Goal: Information Seeking & Learning: Learn about a topic

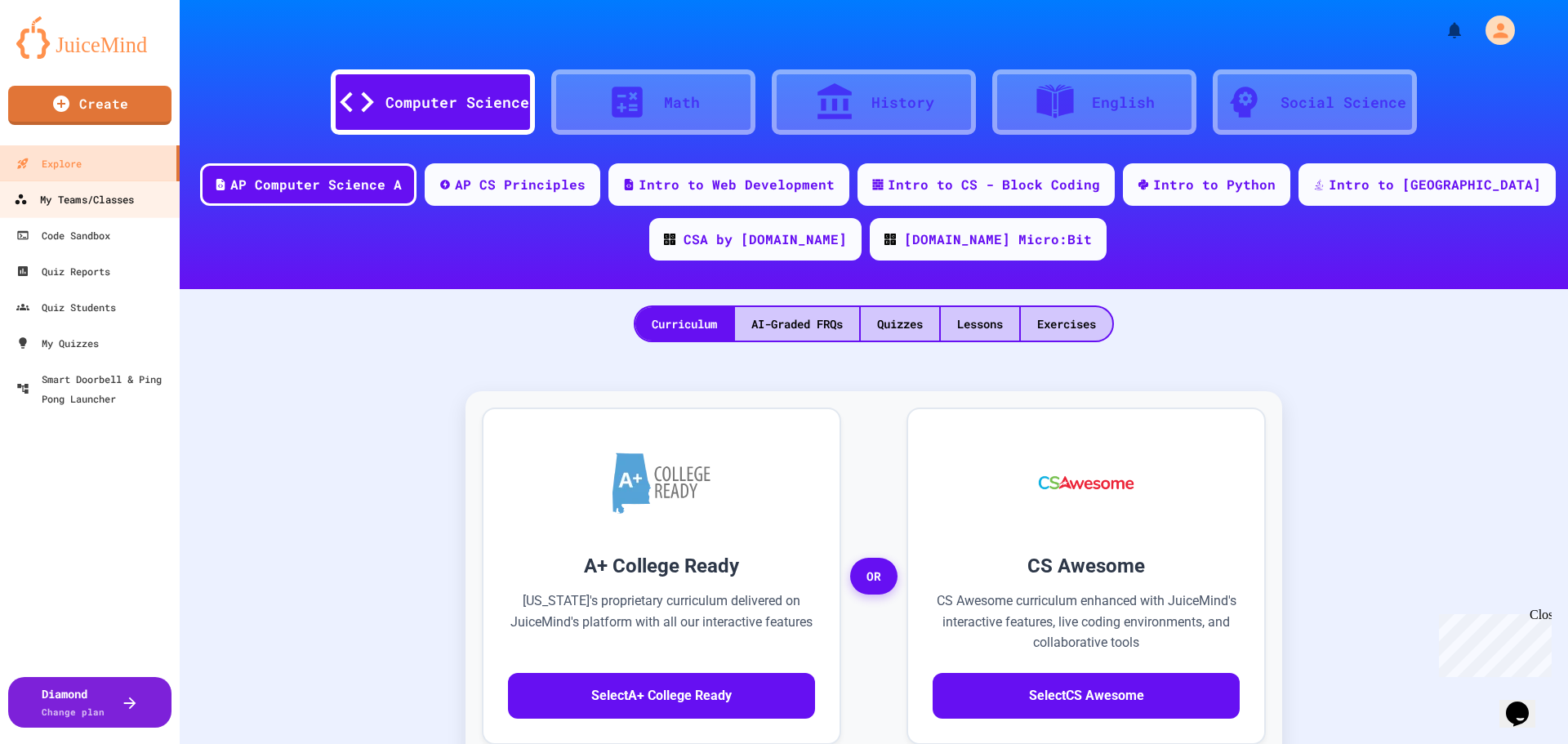
click at [60, 210] on link "My Teams/Classes" at bounding box center [90, 198] width 186 height 37
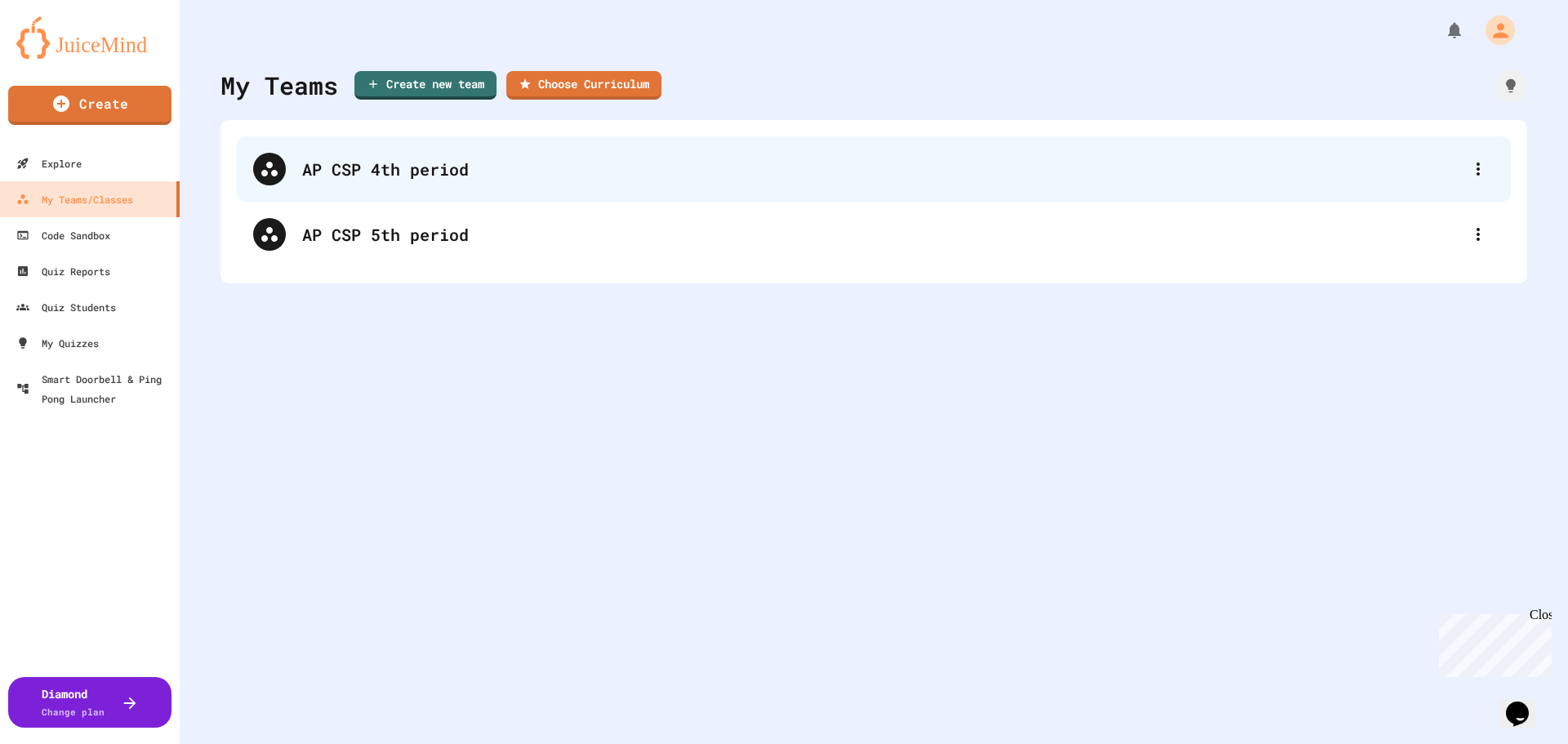
click at [509, 164] on div "AP CSP 4th period" at bounding box center [882, 169] width 1159 height 25
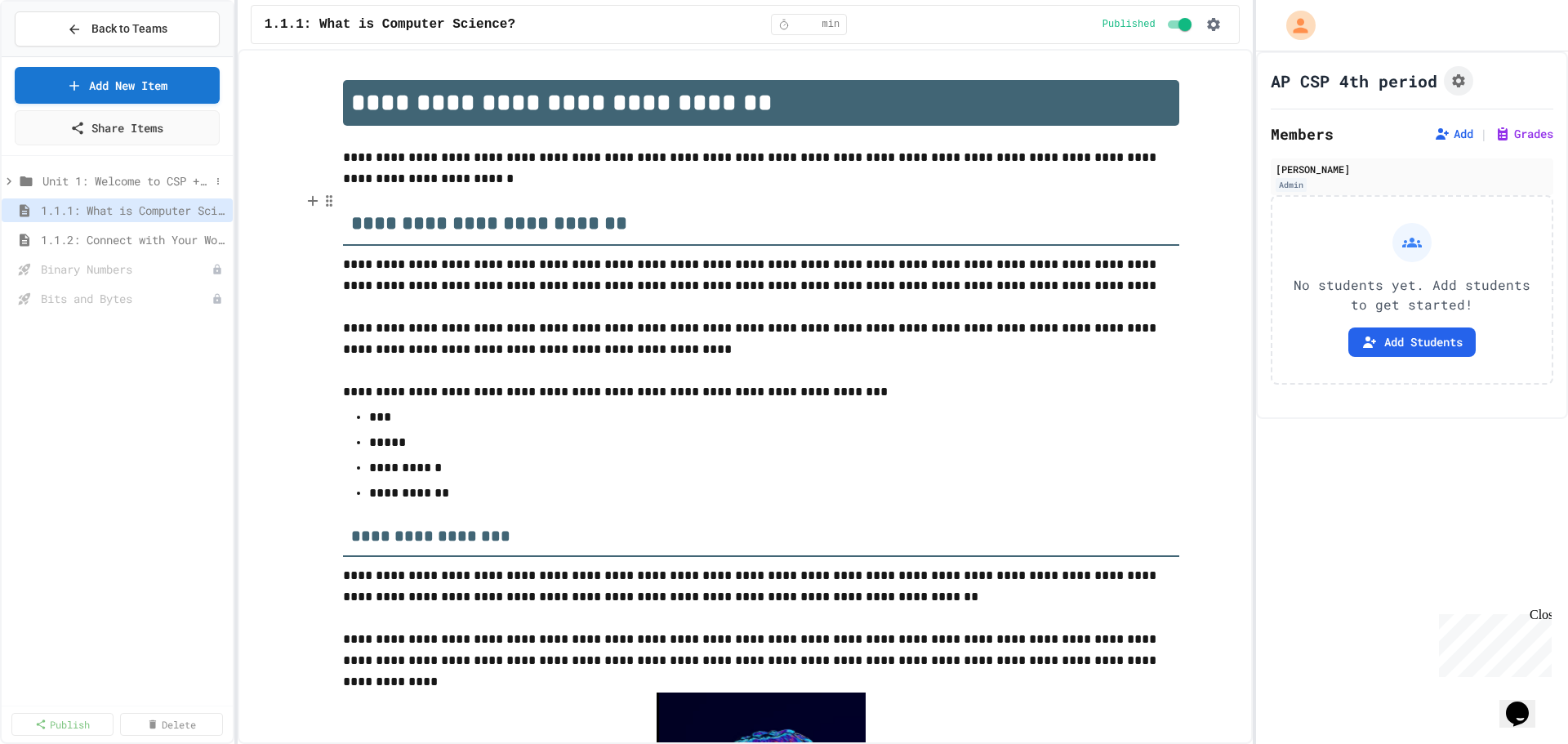
click at [68, 175] on span "Unit 1: Welcome to CSP + binary numbers + intellectual property + compression" at bounding box center [126, 180] width 168 height 17
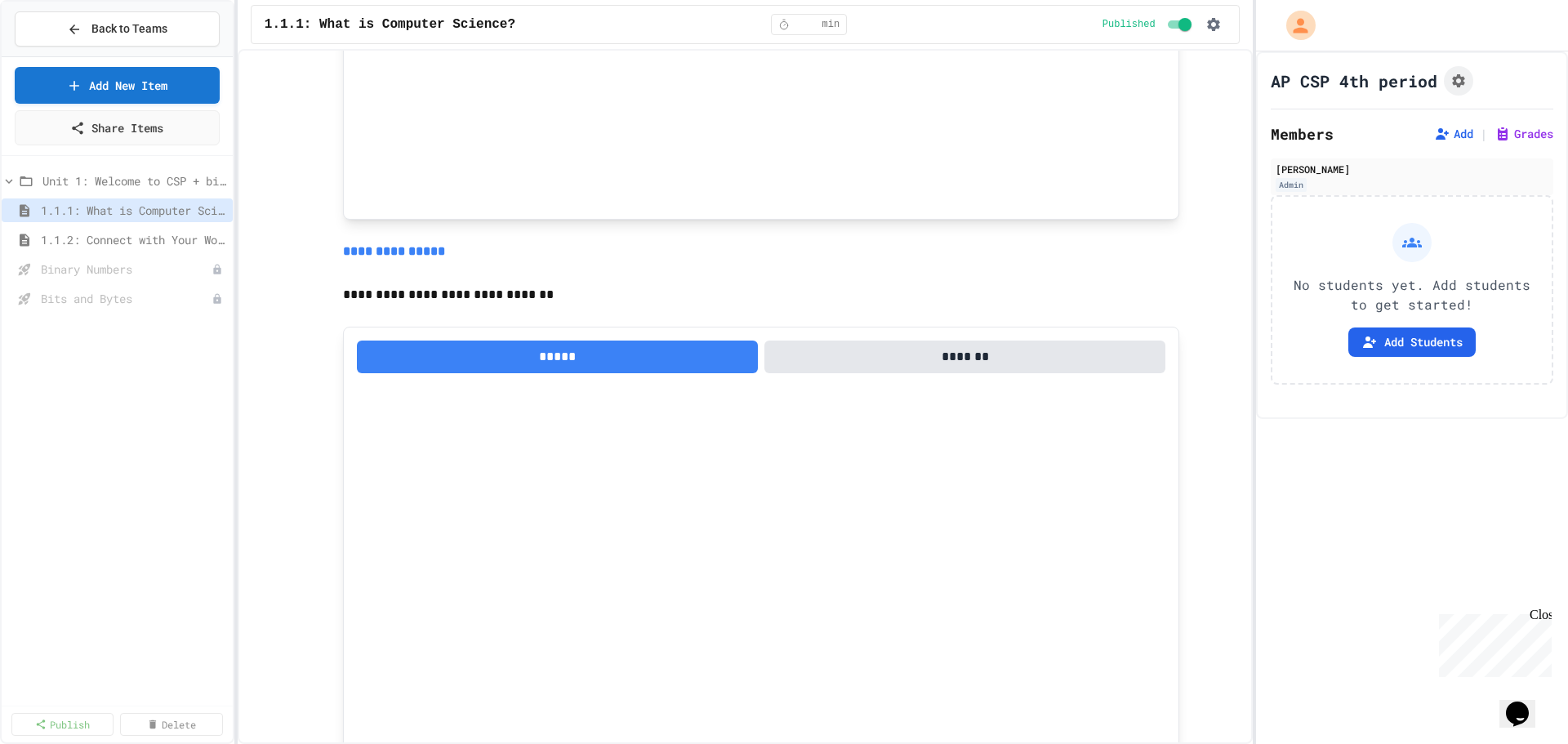
scroll to position [1283, 0]
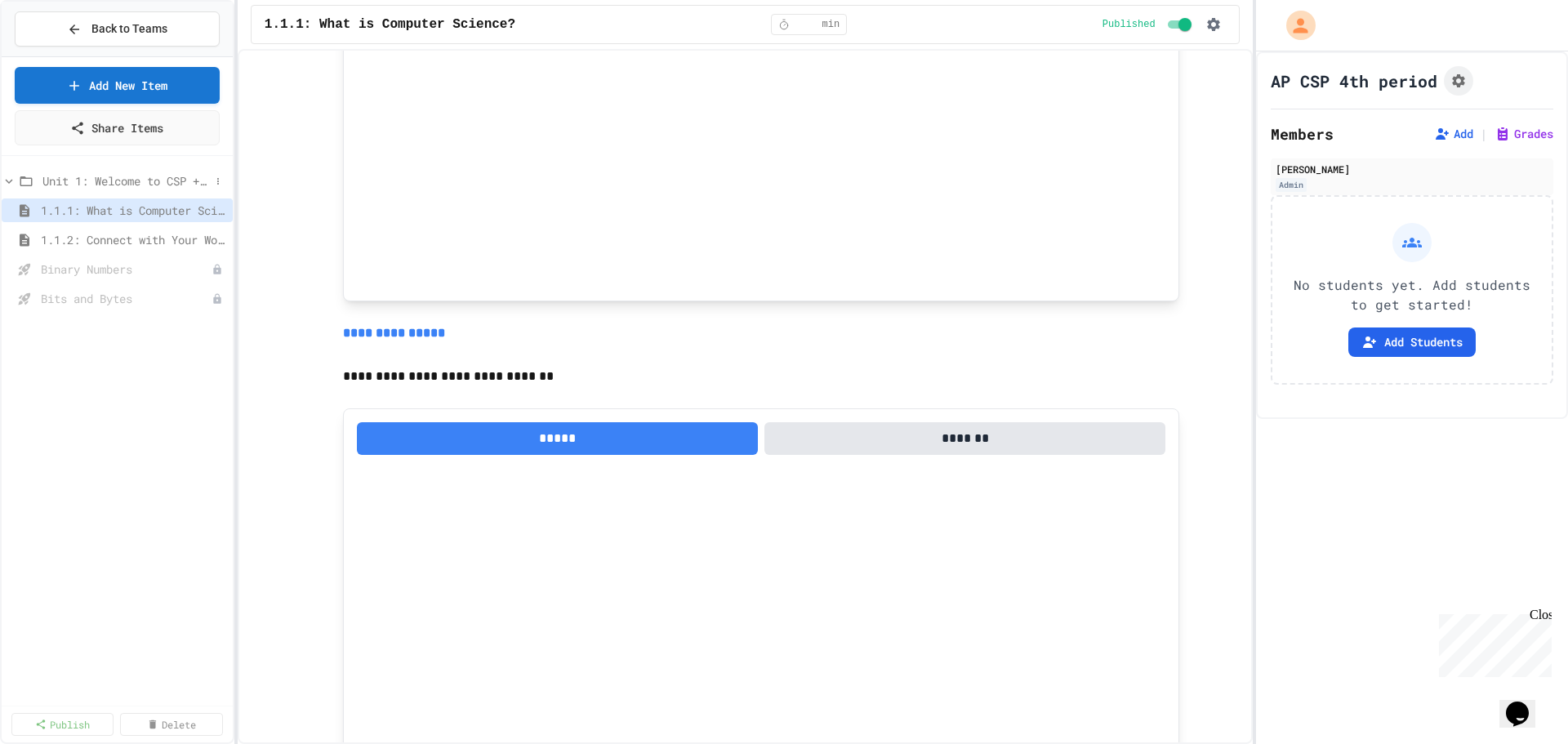
click at [129, 179] on span "Unit 1: Welcome to CSP + binary numbers + intellectual property + compression" at bounding box center [126, 180] width 168 height 17
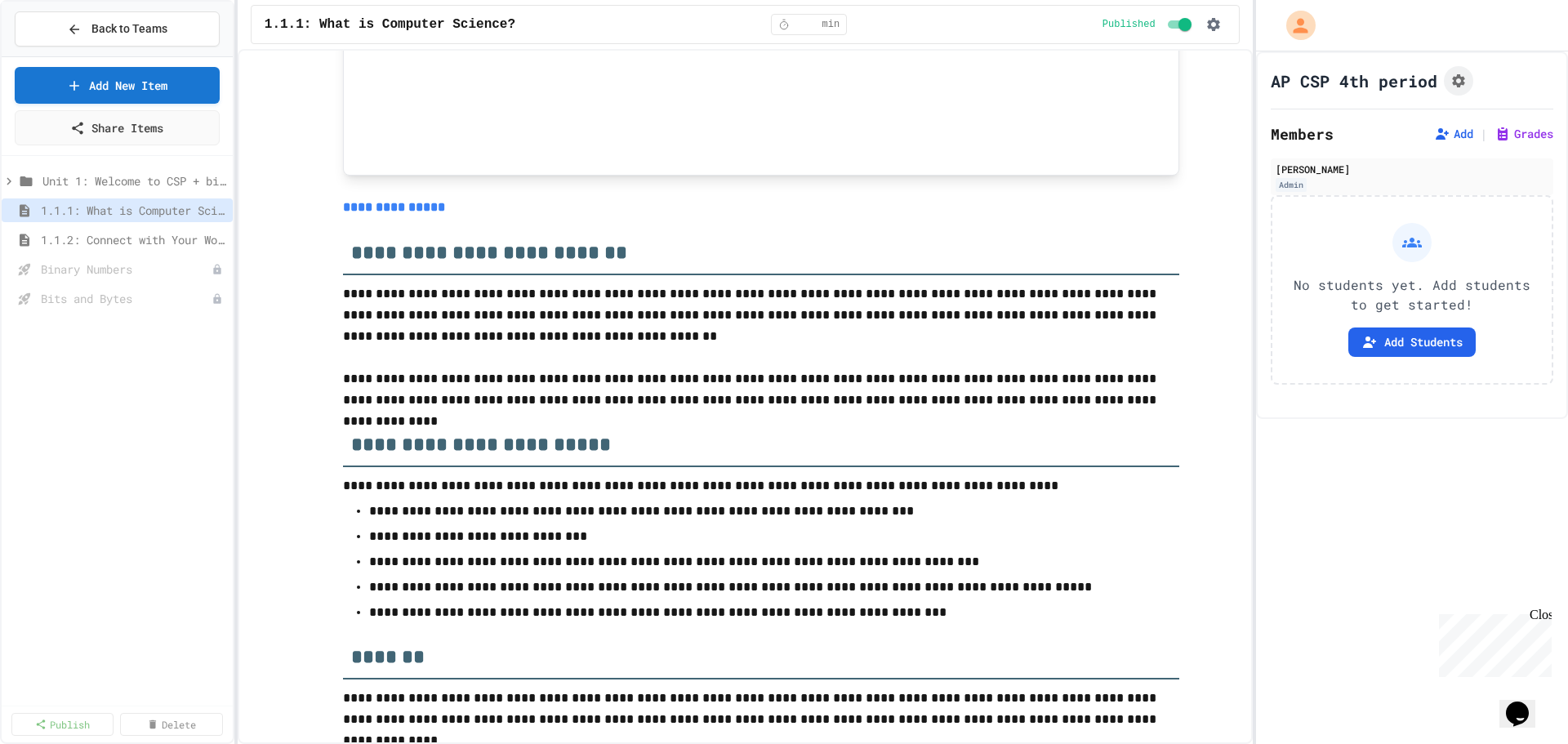
scroll to position [7007, 0]
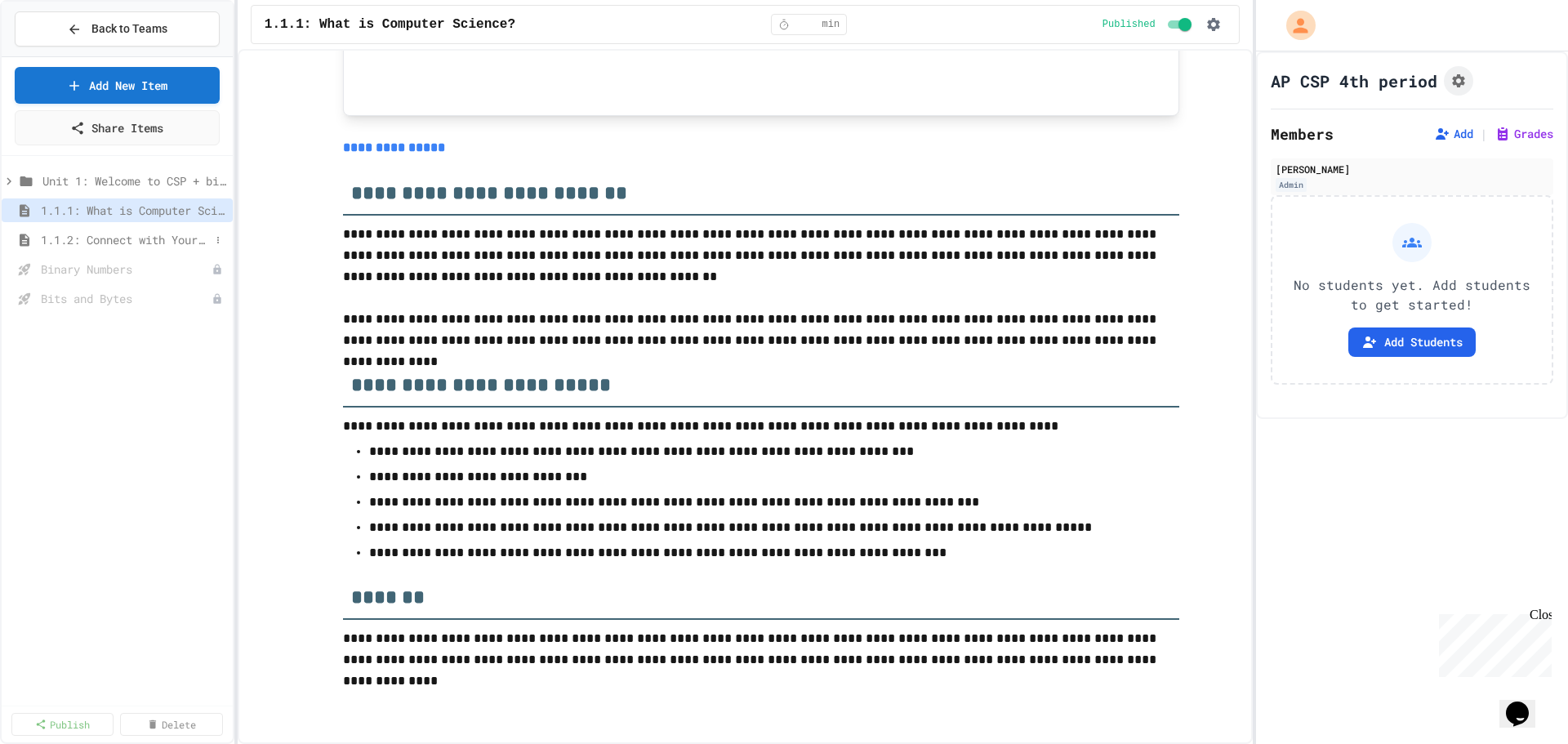
click at [73, 236] on span "1.1.2: Connect with Your World" at bounding box center [125, 240] width 169 height 17
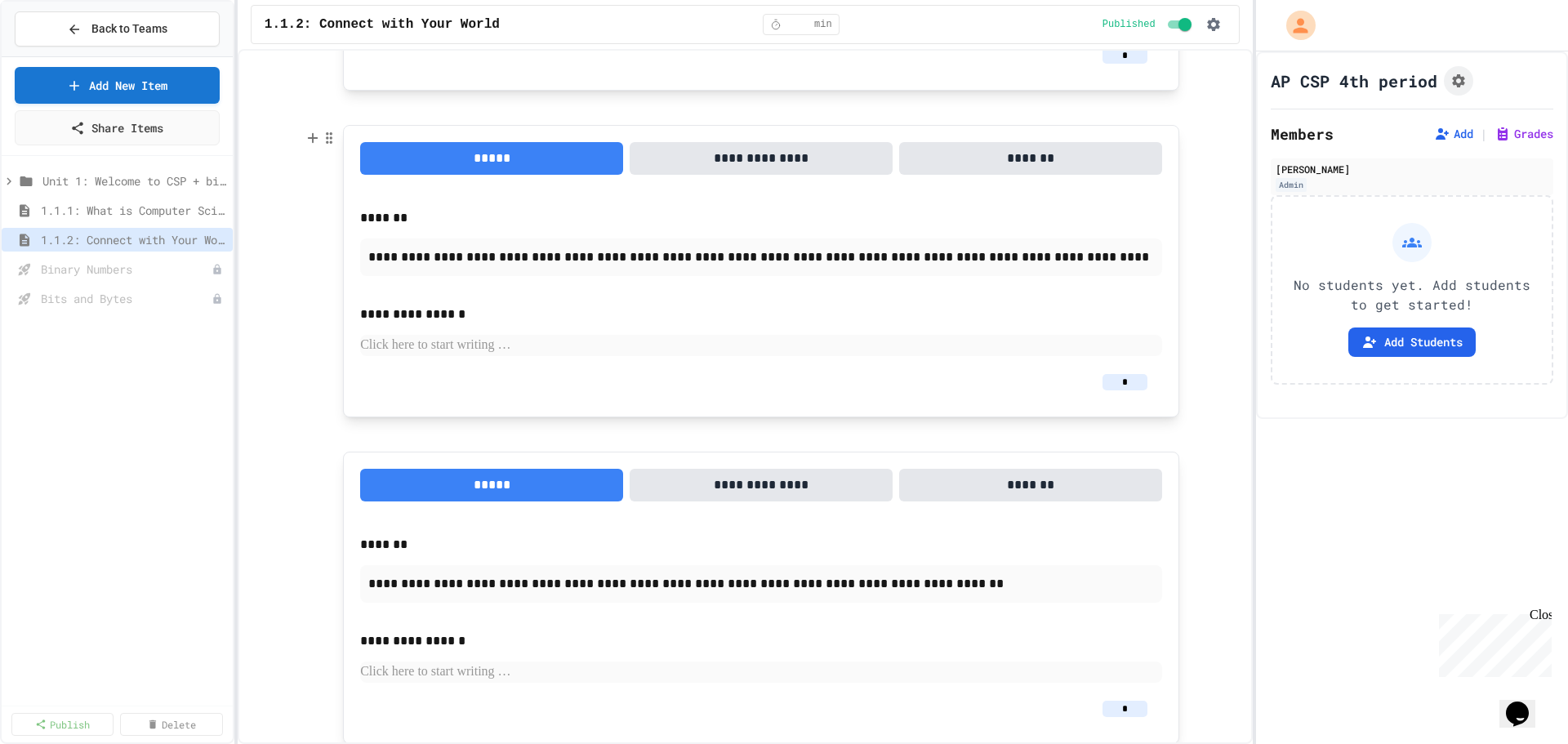
scroll to position [522, 0]
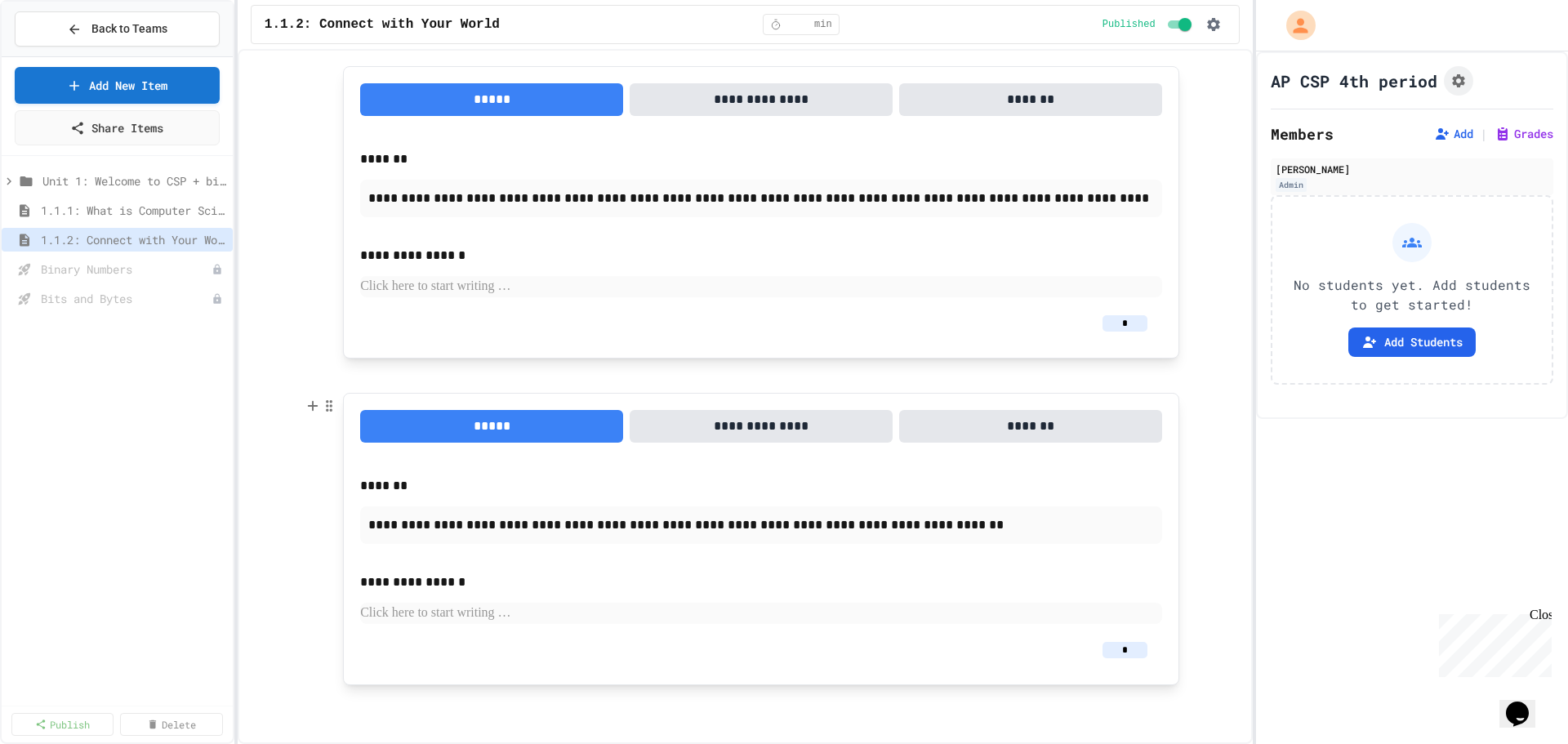
click at [738, 423] on button "**********" at bounding box center [761, 426] width 263 height 32
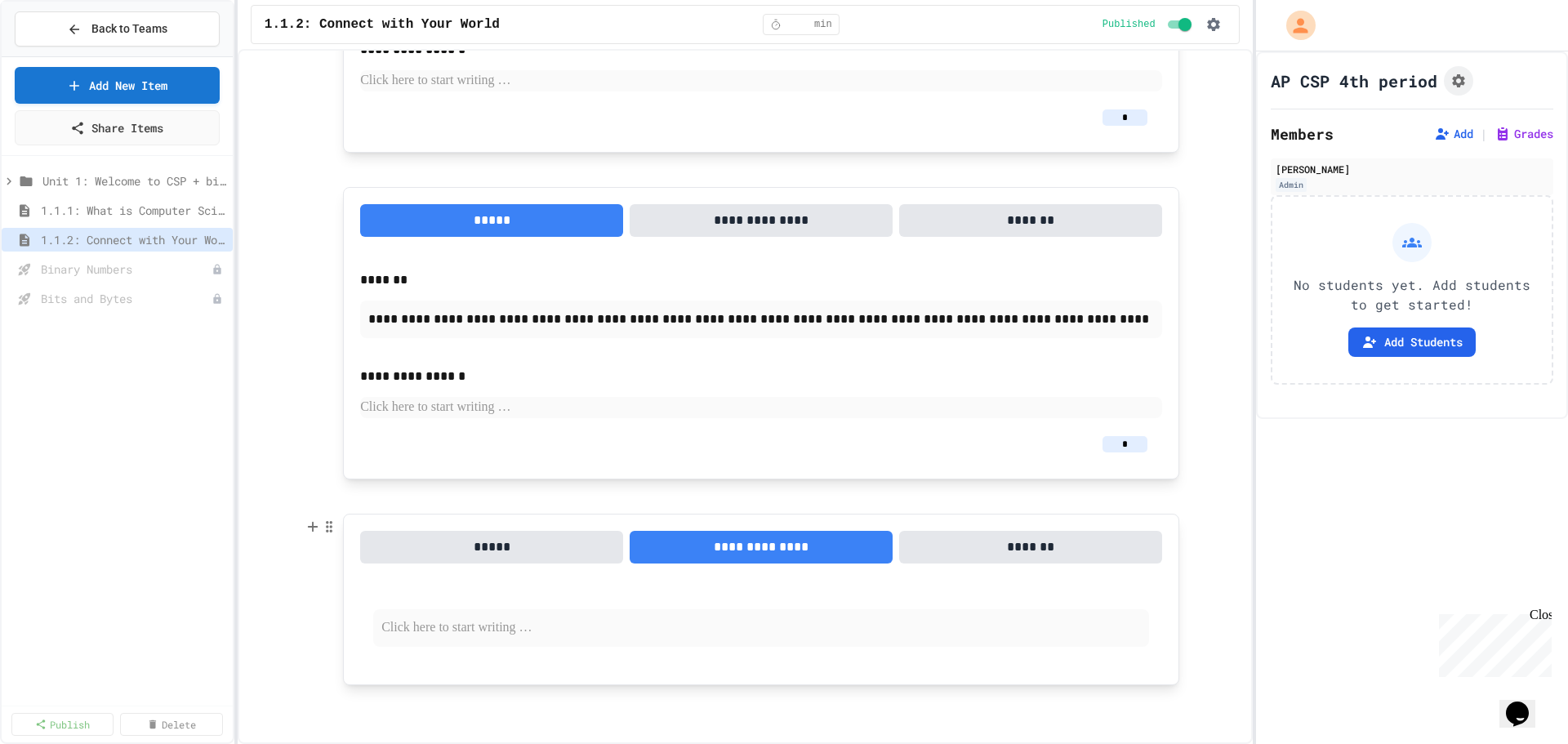
scroll to position [401, 0]
click at [564, 545] on button "*****" at bounding box center [491, 547] width 263 height 32
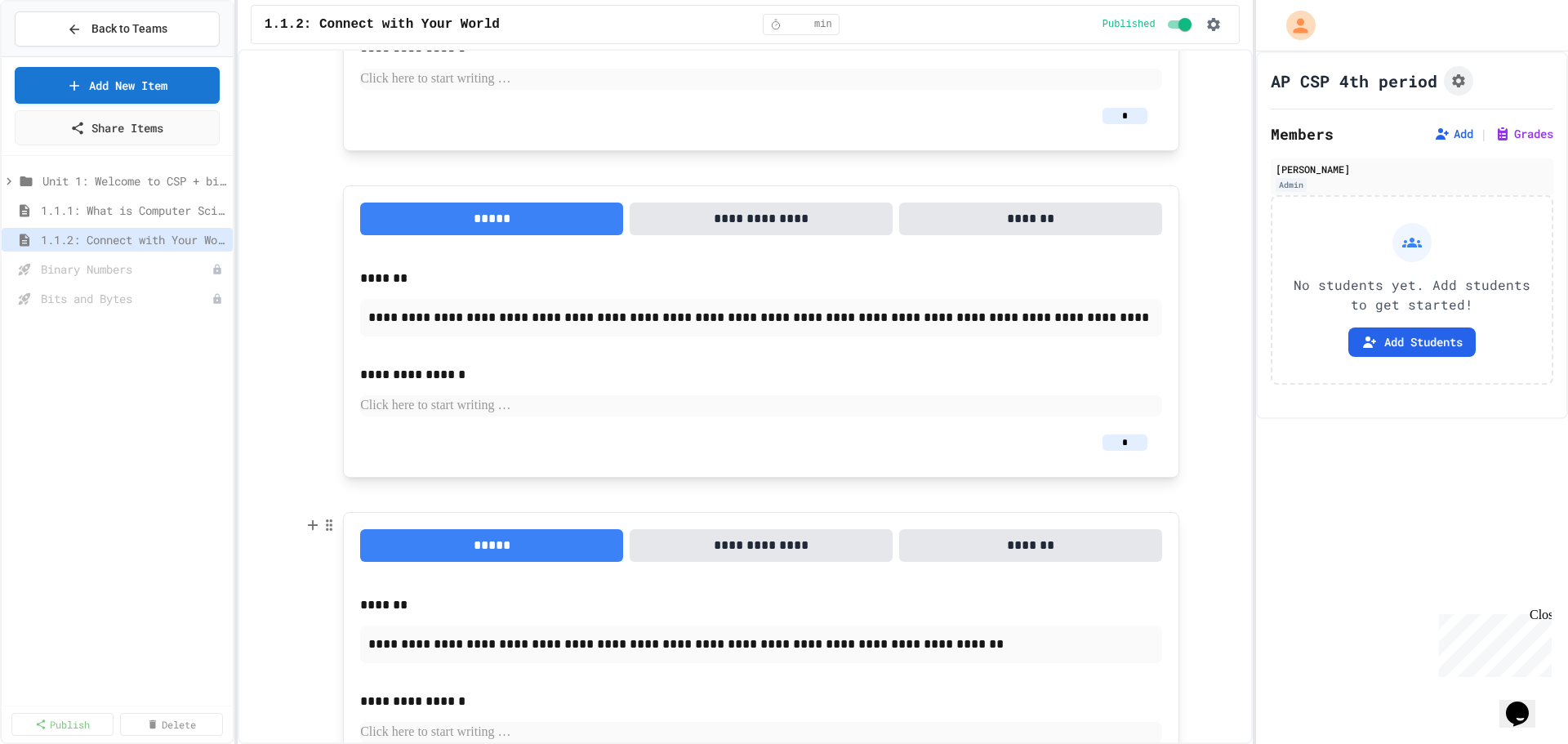
click at [990, 537] on button "*******" at bounding box center [1030, 546] width 263 height 32
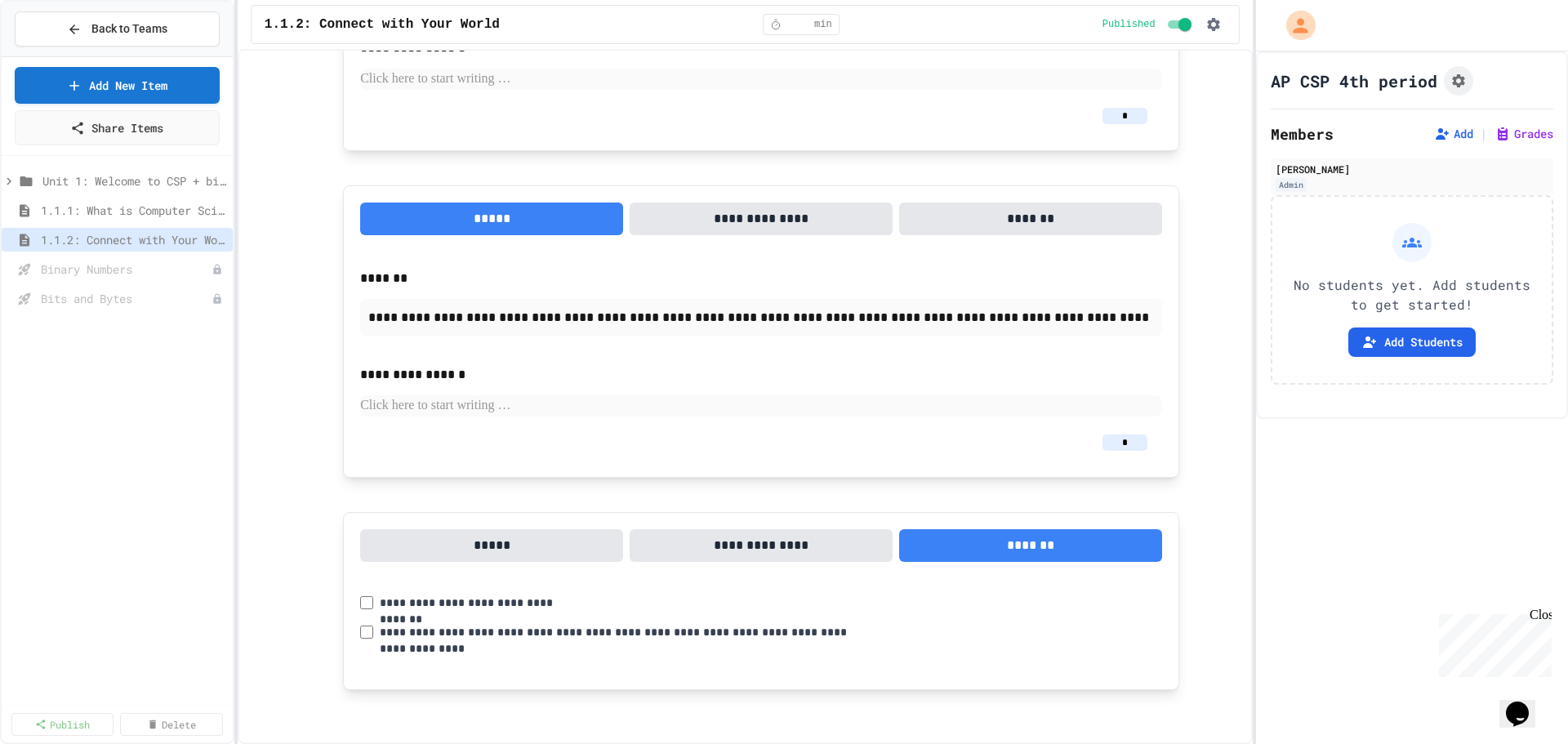
click at [428, 539] on button "*****" at bounding box center [491, 546] width 263 height 32
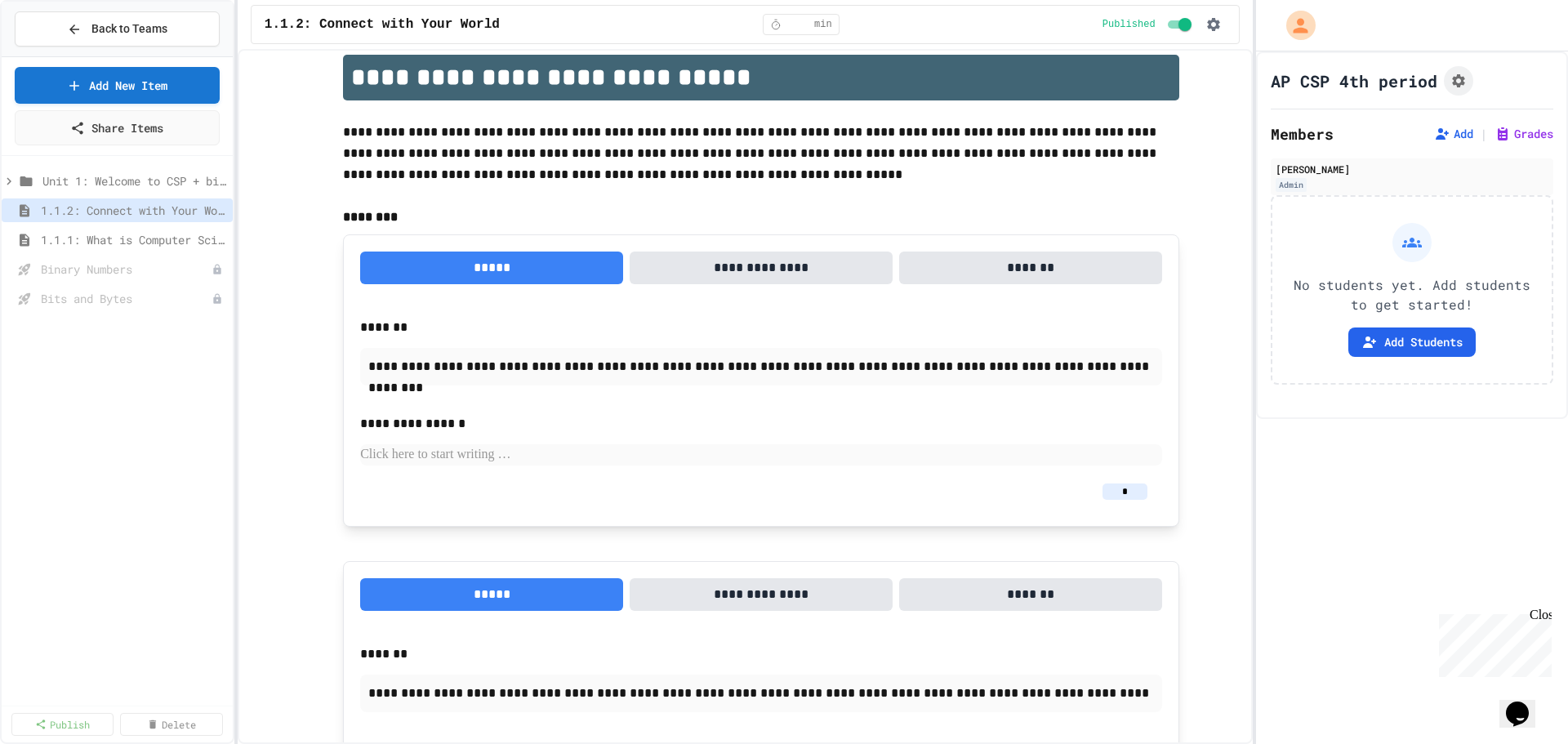
scroll to position [0, 0]
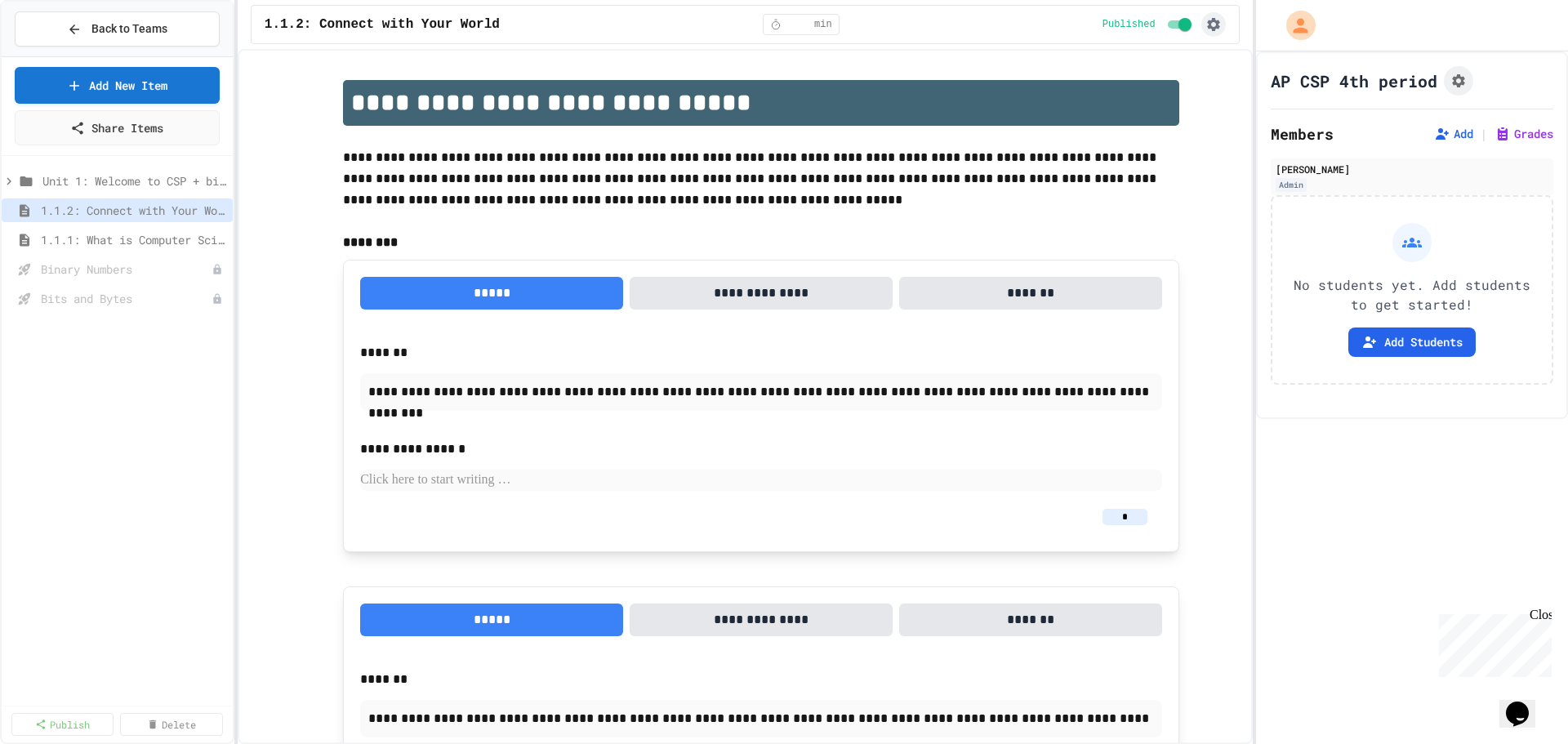
click at [1209, 26] on icon "button" at bounding box center [1213, 24] width 13 height 13
click at [1189, 93] on li "Student Preview" at bounding box center [1169, 87] width 116 height 30
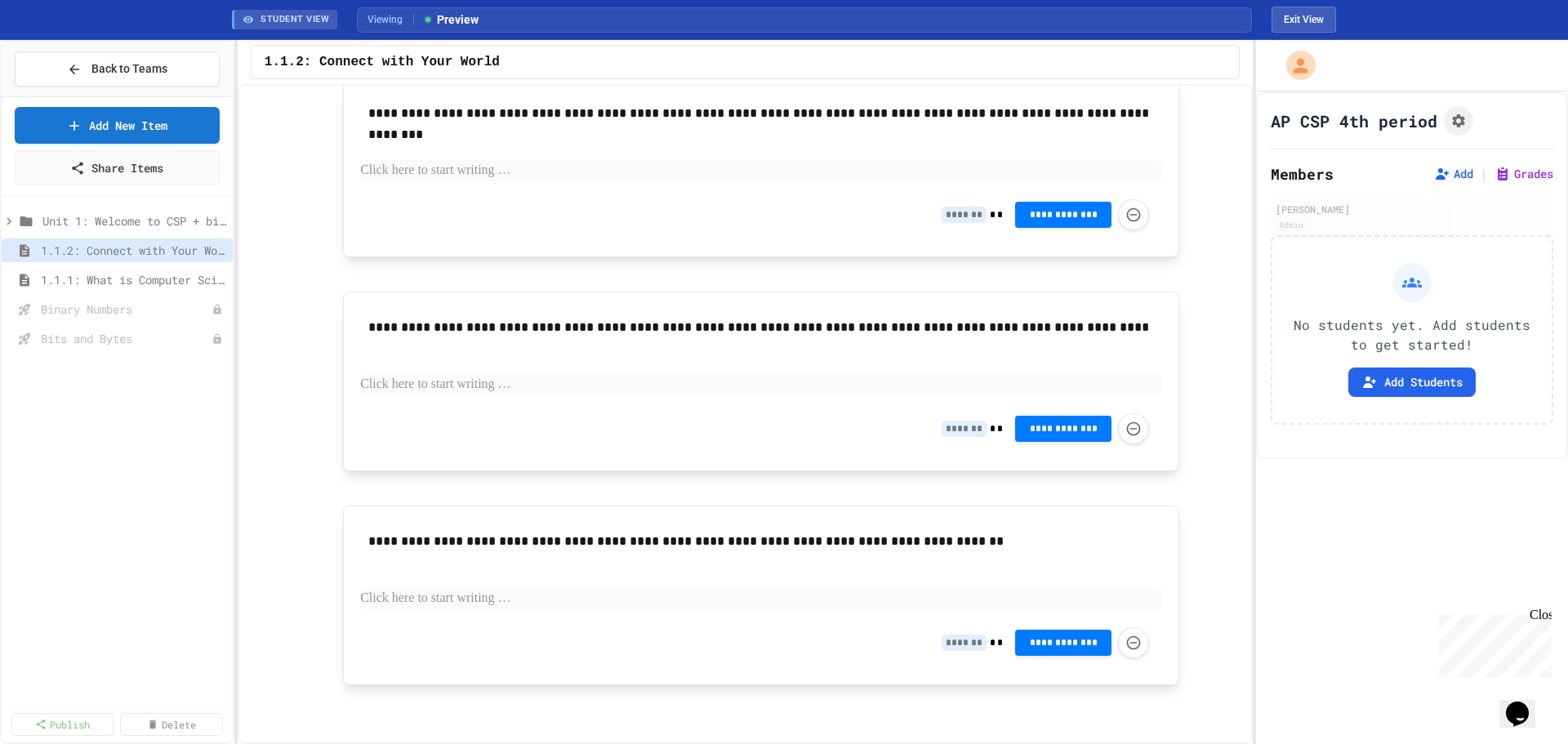
scroll to position [219, 0]
click at [183, 281] on span "1.1.1: What is Computer Science?" at bounding box center [125, 280] width 169 height 17
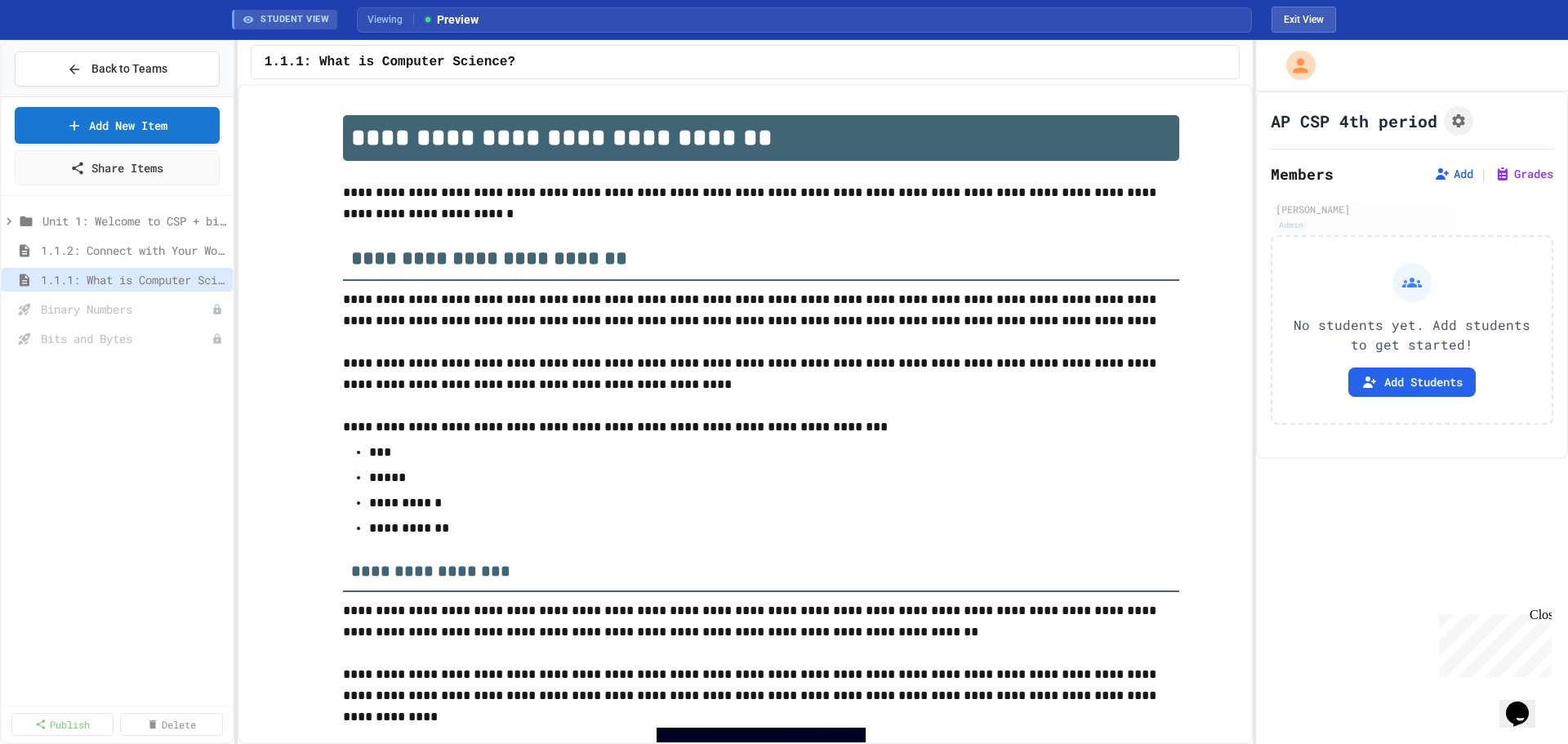
scroll to position [2551, 0]
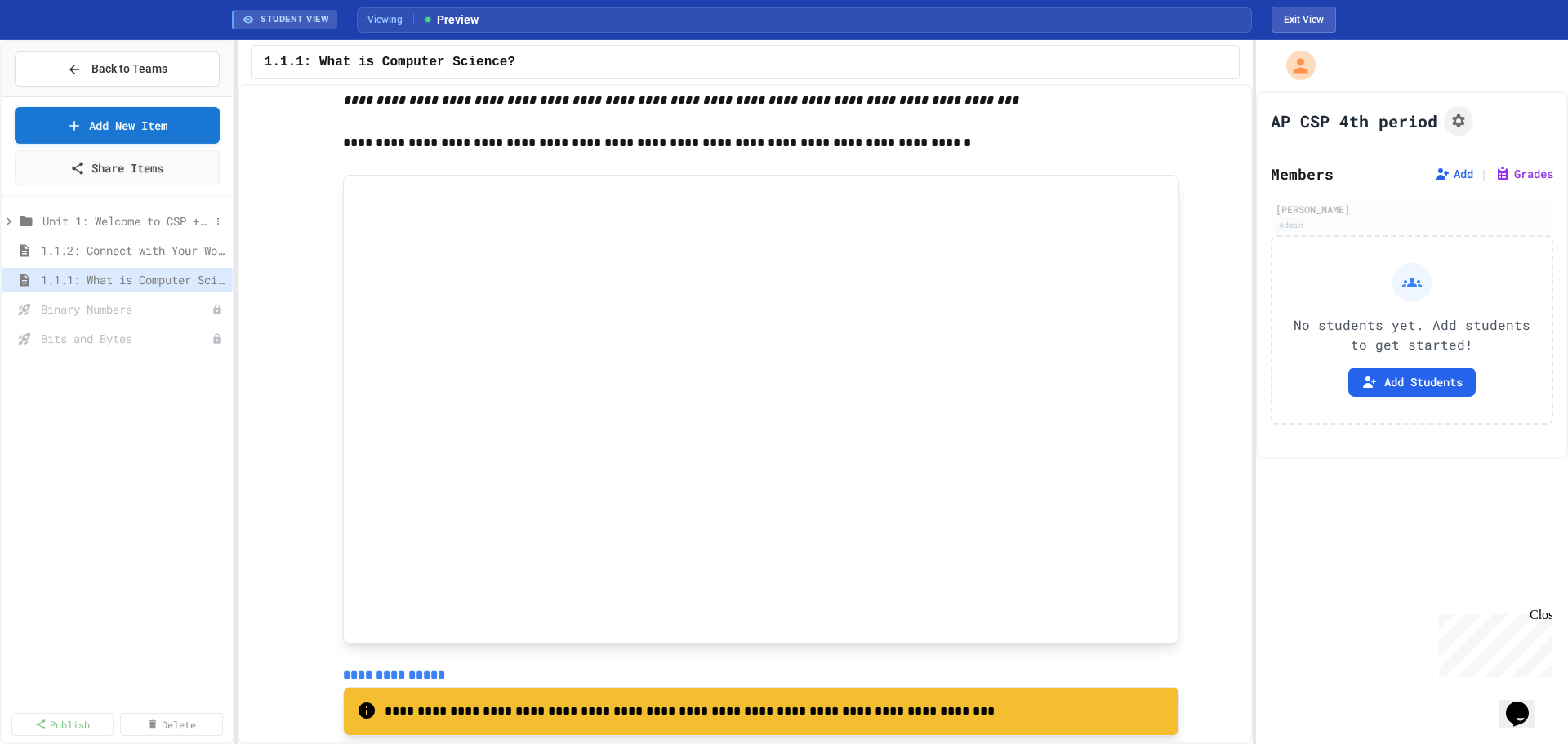
click at [127, 216] on span "Unit 1: Welcome to CSP + binary numbers + intellectual property + compression" at bounding box center [126, 220] width 168 height 17
click at [61, 216] on span "Unit 1: Welcome to CSP + binary numbers + intellectual property + compression" at bounding box center [126, 220] width 168 height 17
